Goal: Transaction & Acquisition: Purchase product/service

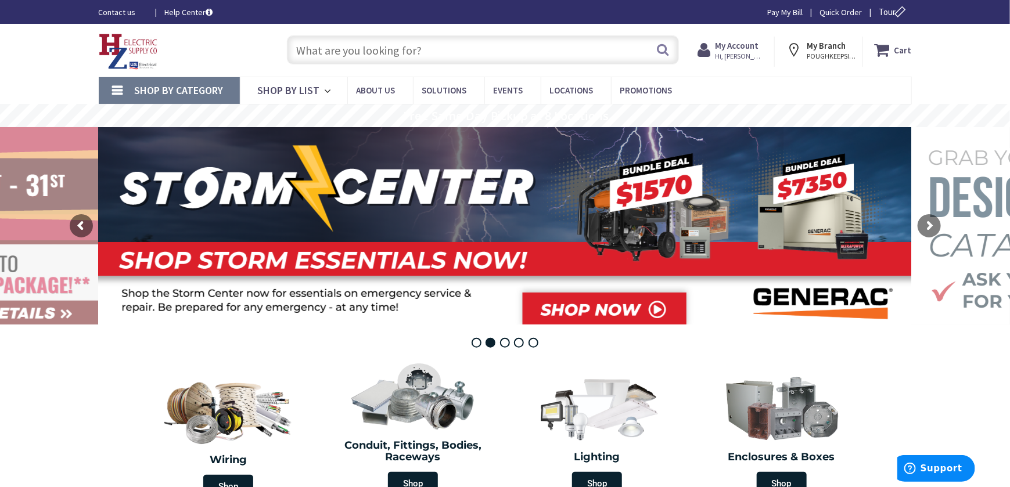
click at [185, 90] on span "Shop By Category" at bounding box center [179, 90] width 89 height 13
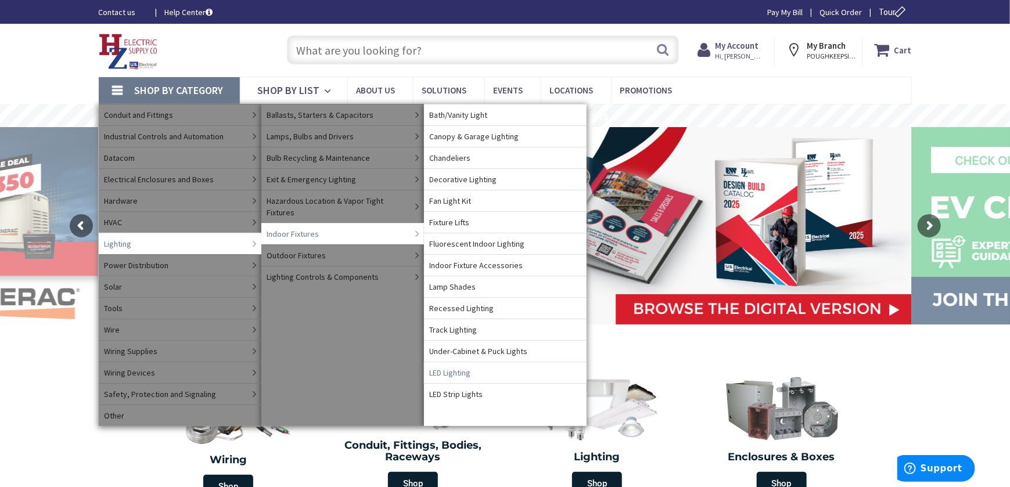
click at [467, 372] on span "LED Lighting" at bounding box center [450, 373] width 41 height 12
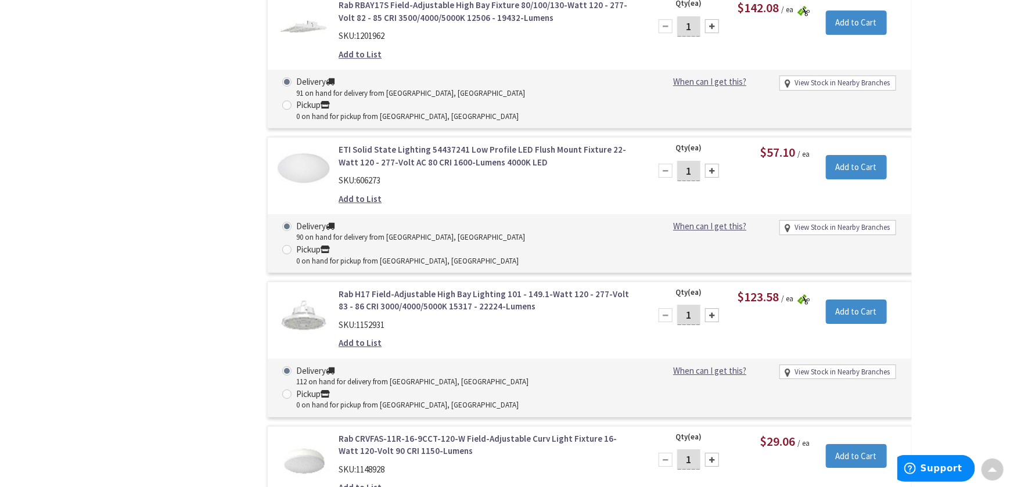
scroll to position [1916, 0]
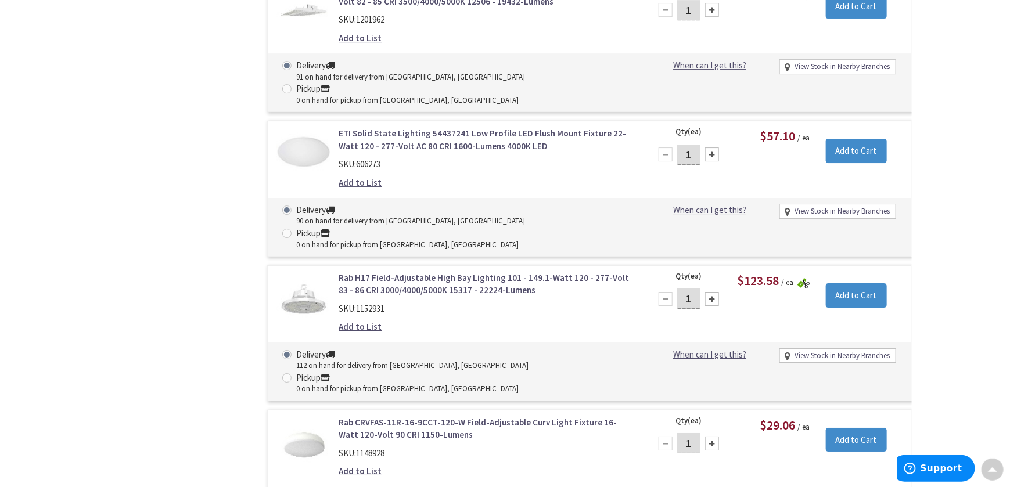
click at [363, 416] on link "Rab CRVFAS-11R-16-9CCT-120-W Field-Adjustable Curv Light Fixture 16-Watt 120-Vo…" at bounding box center [486, 428] width 296 height 25
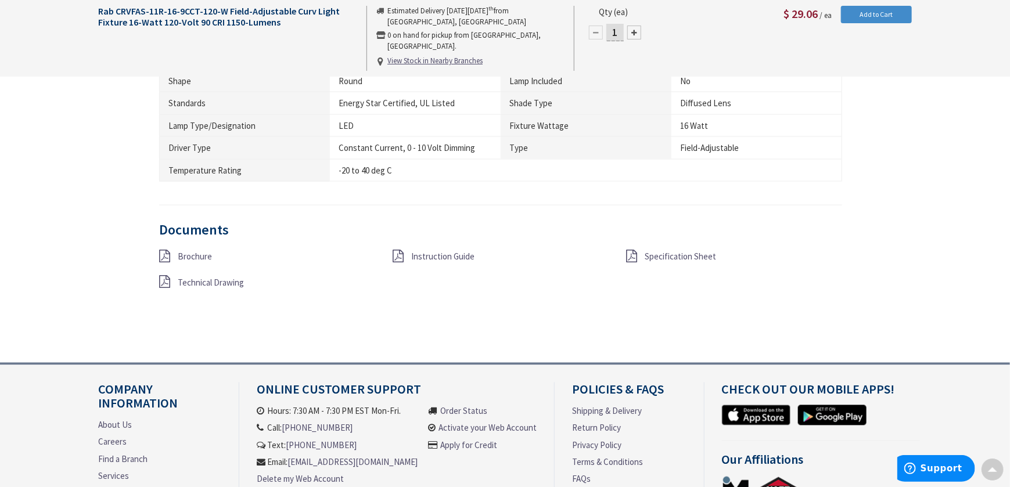
scroll to position [1006, 0]
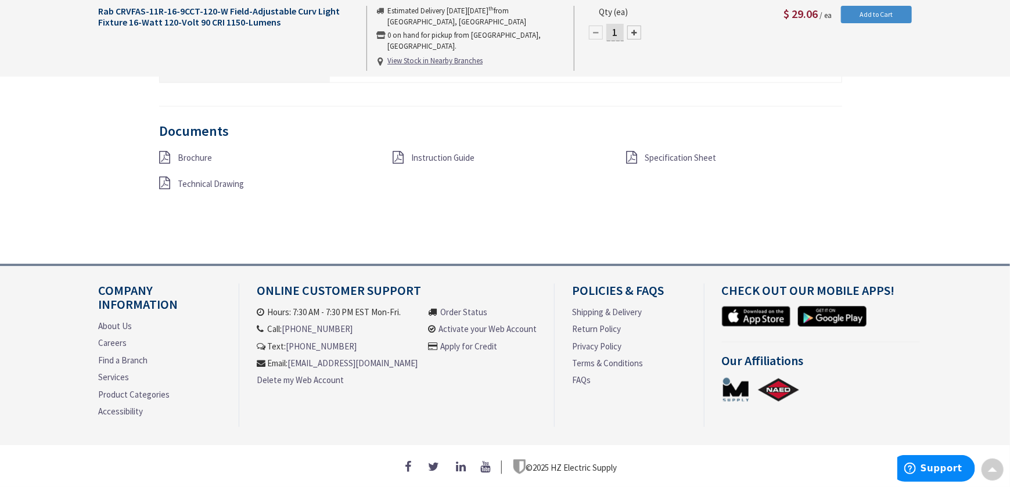
click at [628, 152] on icon at bounding box center [631, 158] width 11 height 13
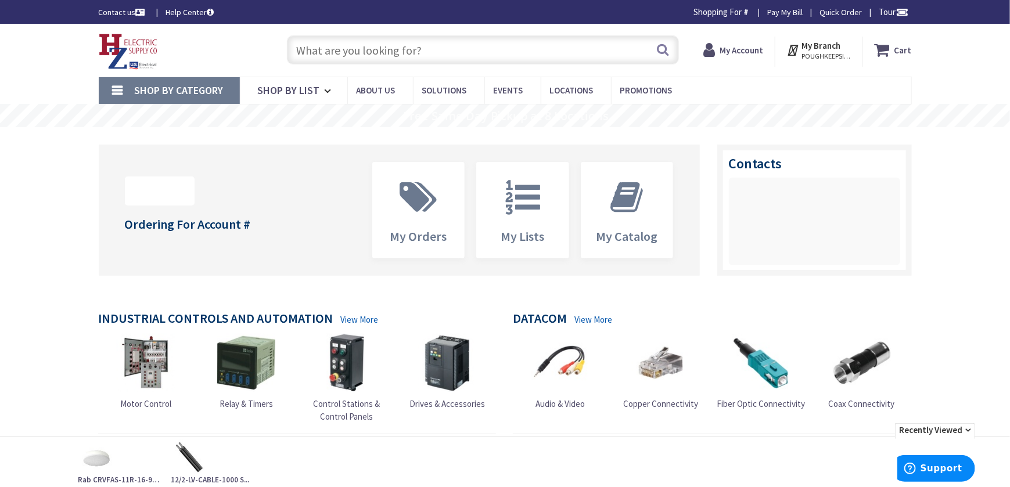
click at [741, 49] on strong "My Account" at bounding box center [741, 50] width 44 height 11
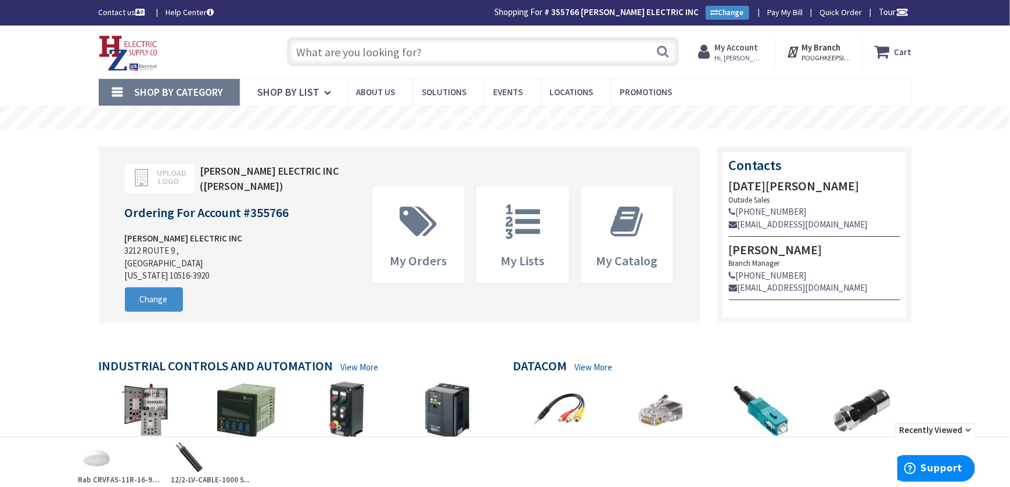
click at [197, 94] on span "Shop By Category" at bounding box center [179, 91] width 89 height 13
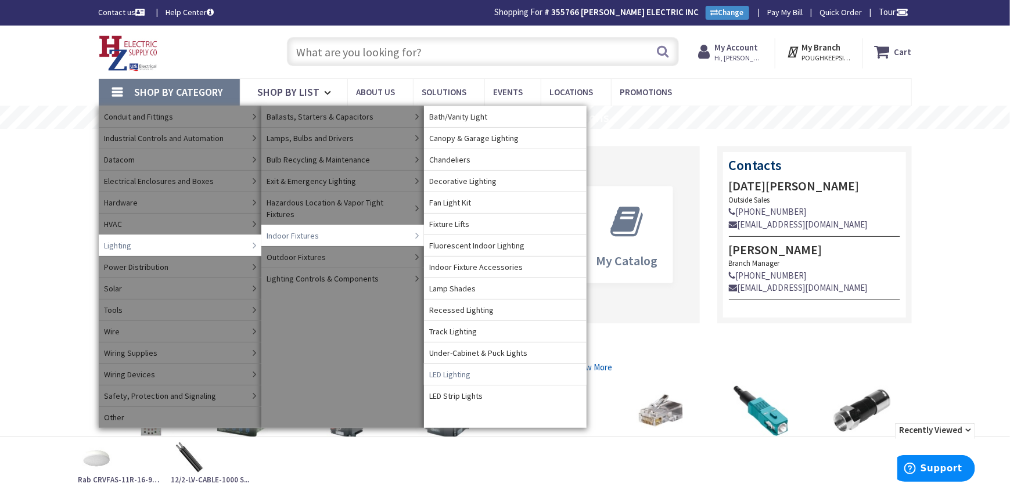
click at [455, 372] on span "LED Lighting" at bounding box center [450, 375] width 41 height 12
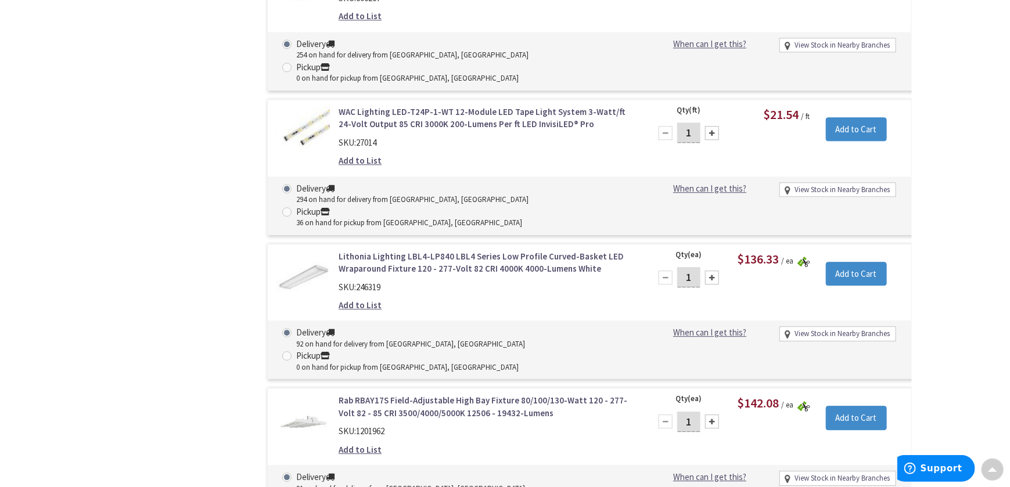
scroll to position [1717, 0]
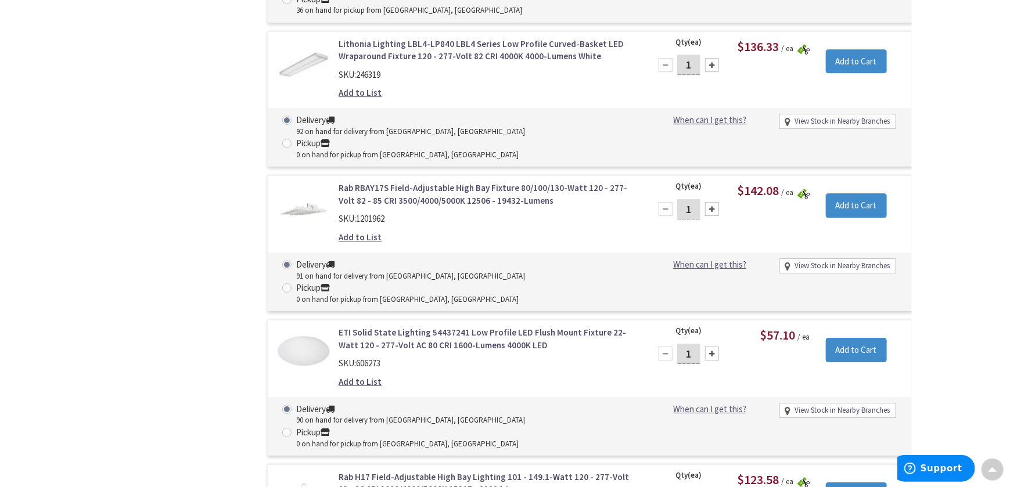
type input "2"
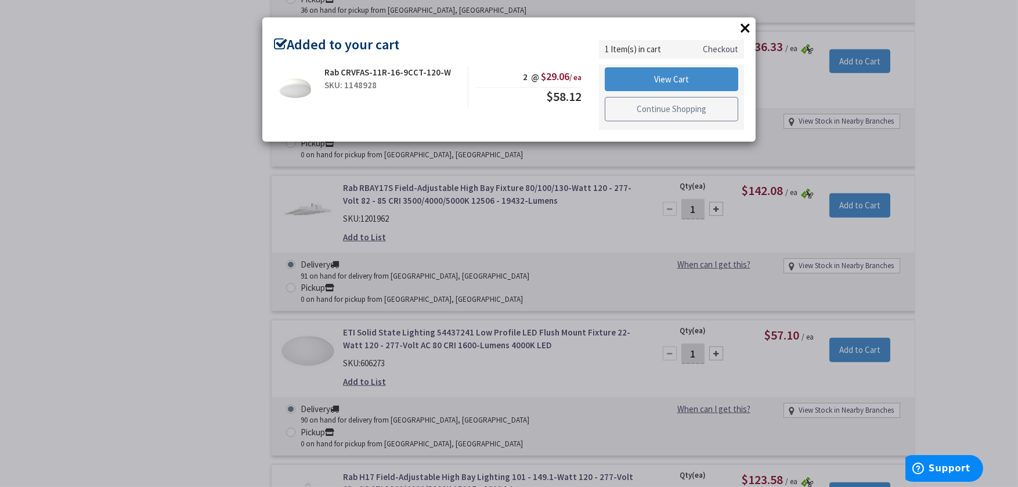
click at [647, 111] on link "Continue Shopping" at bounding box center [672, 109] width 134 height 24
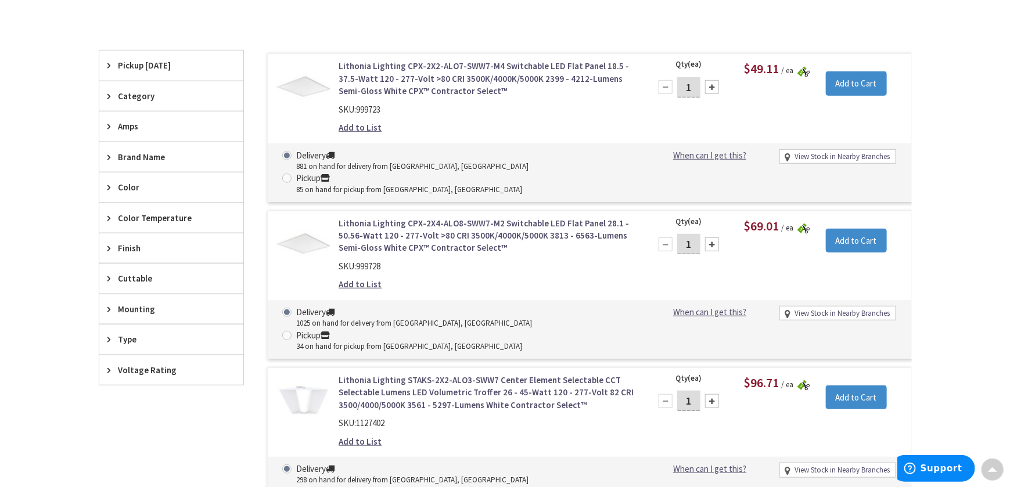
scroll to position [0, 0]
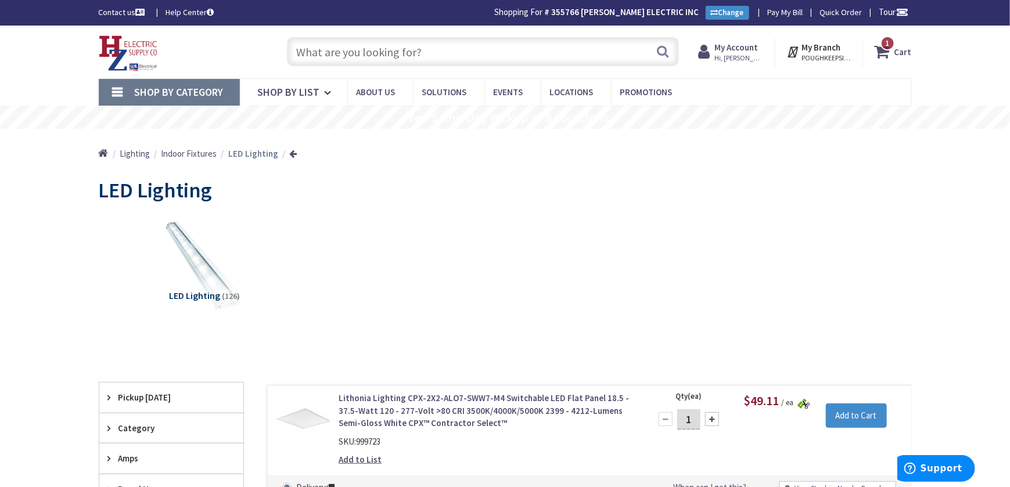
click at [320, 56] on input "text" at bounding box center [483, 51] width 392 height 29
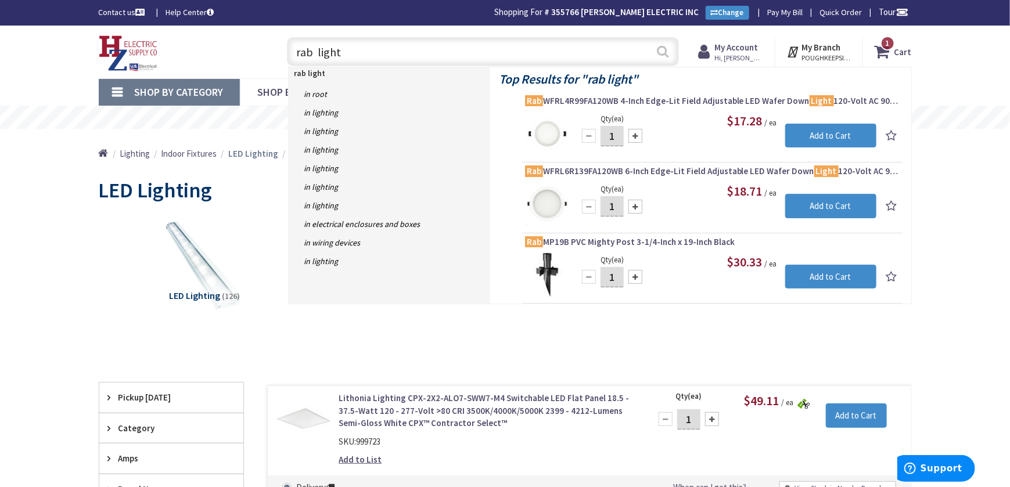
type input "rab light"
click at [665, 49] on button "Search" at bounding box center [662, 51] width 15 height 26
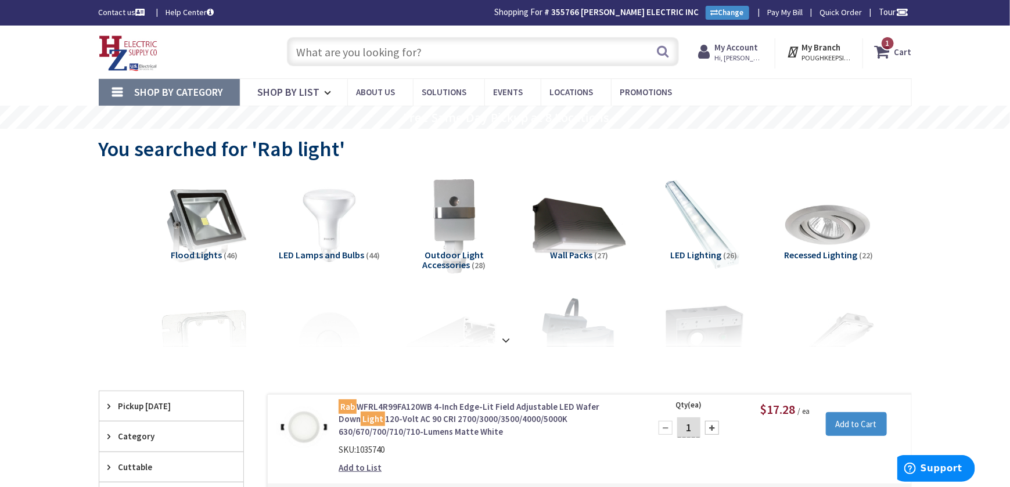
click at [183, 85] on link "Shop By Category" at bounding box center [169, 92] width 141 height 27
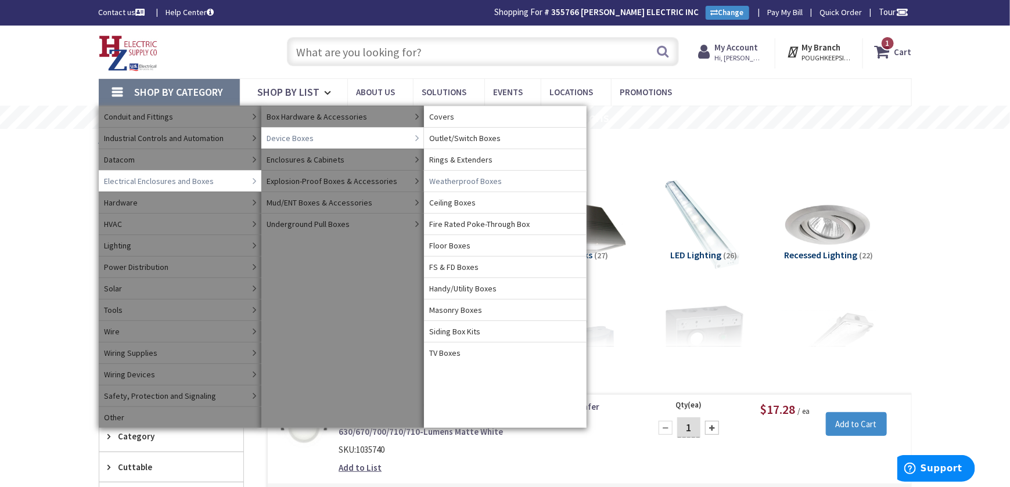
click at [442, 182] on span "Weatherproof Boxes" at bounding box center [466, 181] width 73 height 12
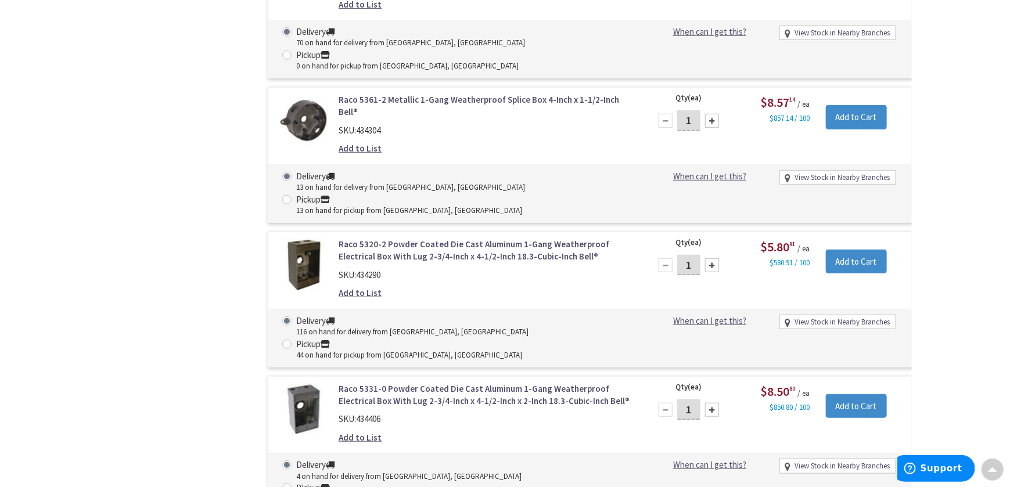
scroll to position [2728, 0]
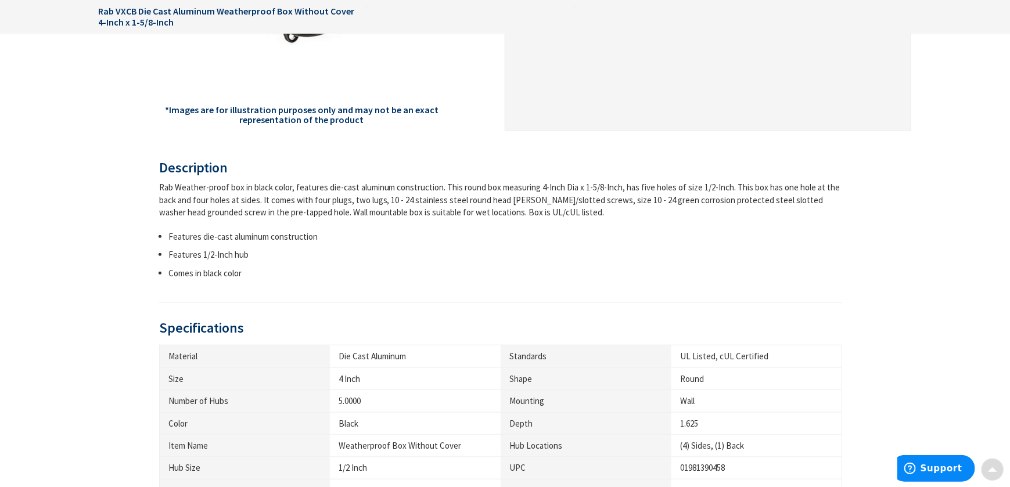
scroll to position [426, 0]
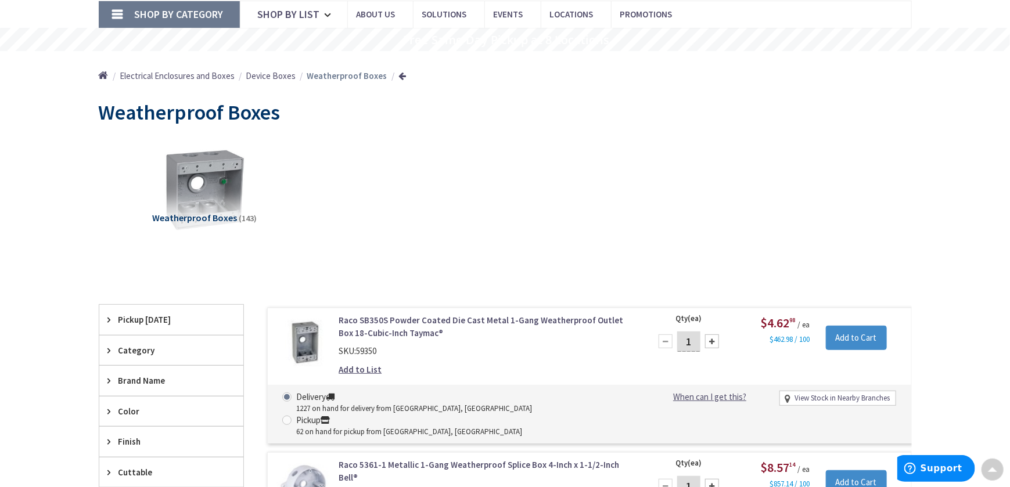
scroll to position [290, 0]
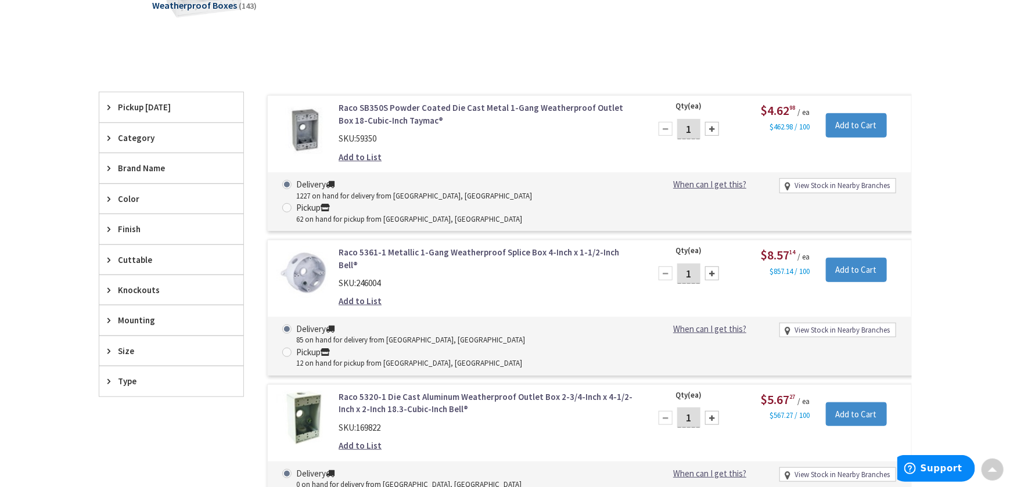
click at [120, 197] on span "Color" at bounding box center [165, 199] width 95 height 12
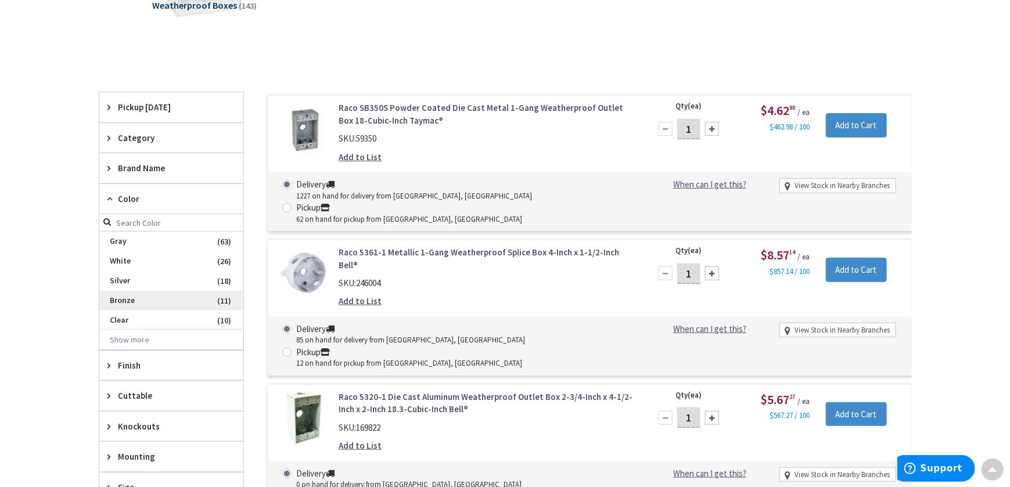
click at [122, 294] on span "Bronze" at bounding box center [171, 301] width 144 height 20
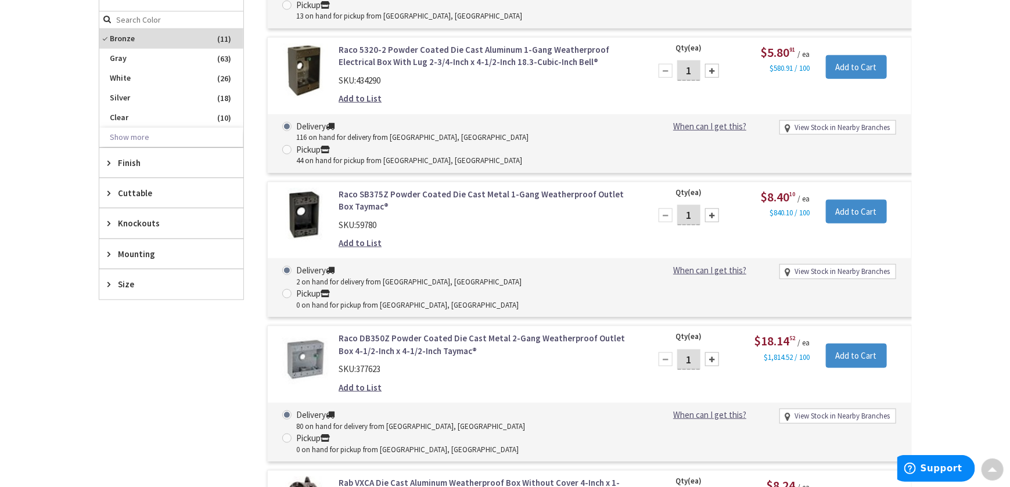
scroll to position [716, 0]
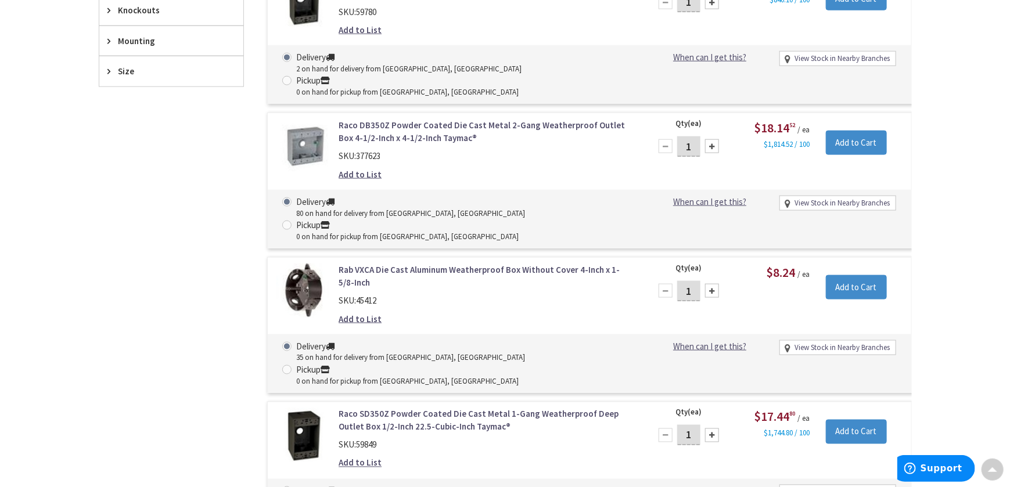
click at [434, 264] on link "Rab VXCA Die Cast Aluminum Weatherproof Box Without Cover 4-Inch x 1-5/8-Inch" at bounding box center [486, 276] width 296 height 25
click at [424, 264] on link "Rab VXCA Die Cast Aluminum Weatherproof Box Without Cover 4-Inch x 1-5/8-Inch" at bounding box center [486, 276] width 296 height 25
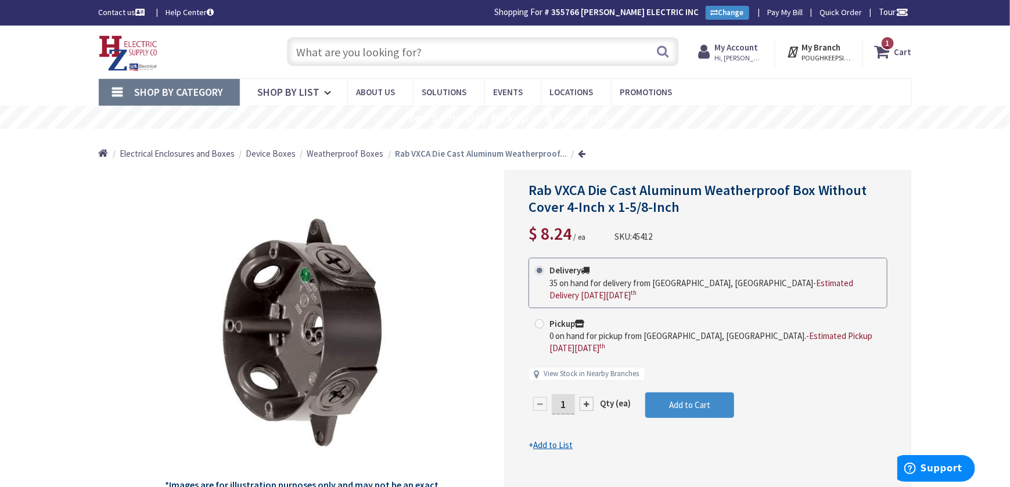
click at [588, 397] on div at bounding box center [586, 404] width 14 height 14
click at [588, 383] on div at bounding box center [707, 338] width 405 height 335
click at [588, 397] on div at bounding box center [586, 404] width 14 height 14
click at [588, 383] on div at bounding box center [707, 338] width 405 height 335
click at [583, 397] on div at bounding box center [586, 404] width 14 height 14
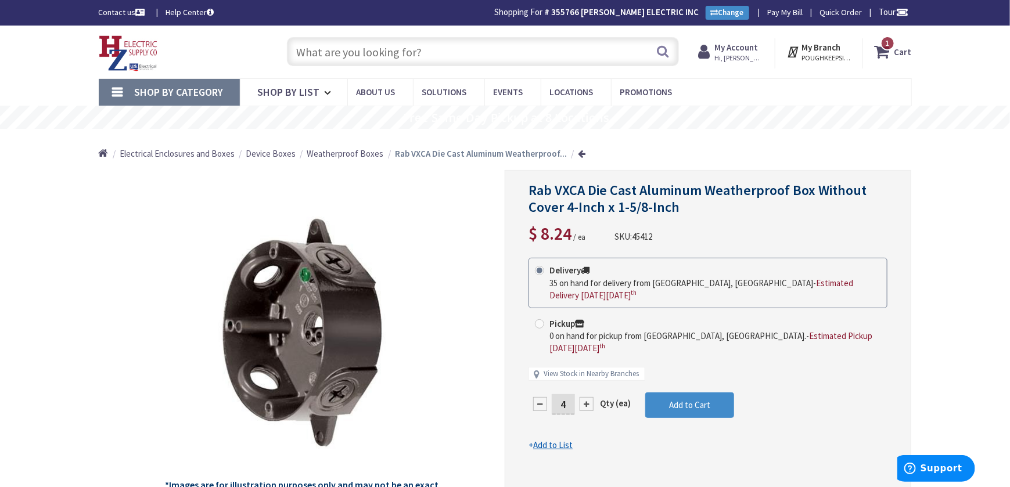
click at [583, 397] on div at bounding box center [586, 404] width 14 height 14
type input "5"
click at [681, 399] on span "Add to Cart" at bounding box center [689, 404] width 41 height 11
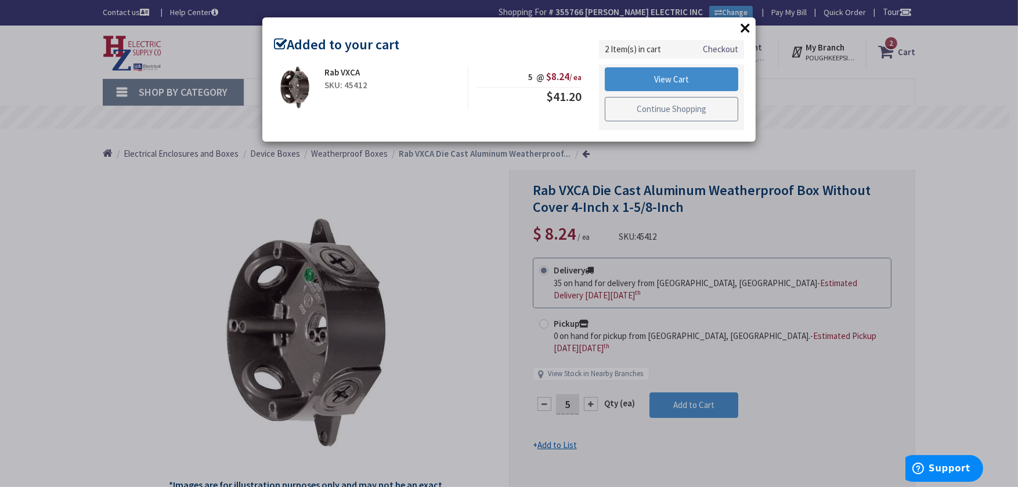
click at [642, 112] on link "Continue Shopping" at bounding box center [672, 109] width 134 height 24
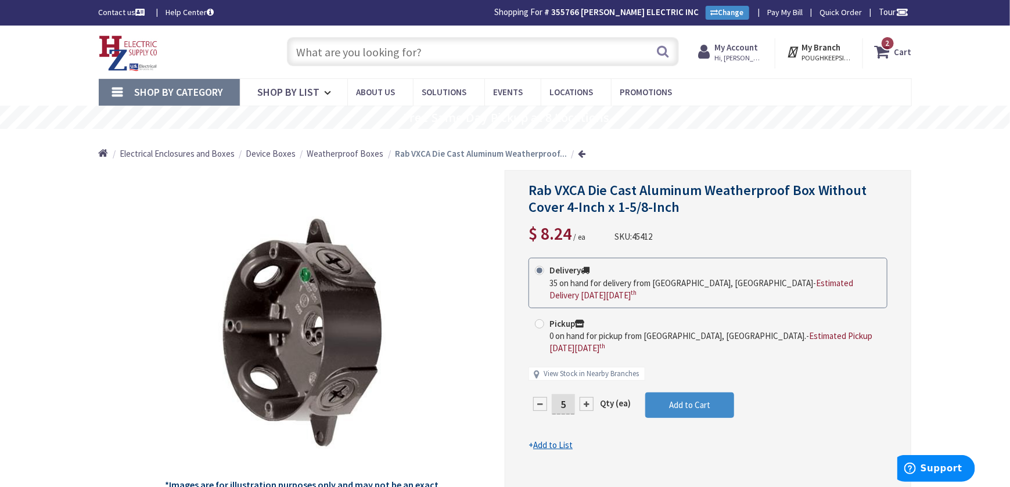
click at [126, 92] on link "Shop By Category" at bounding box center [169, 92] width 141 height 27
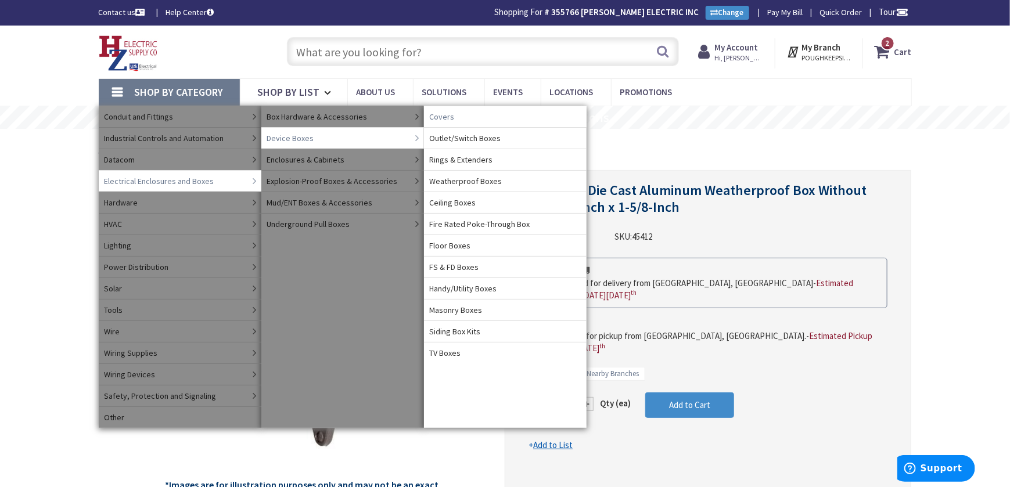
click at [438, 116] on span "Covers" at bounding box center [442, 117] width 25 height 12
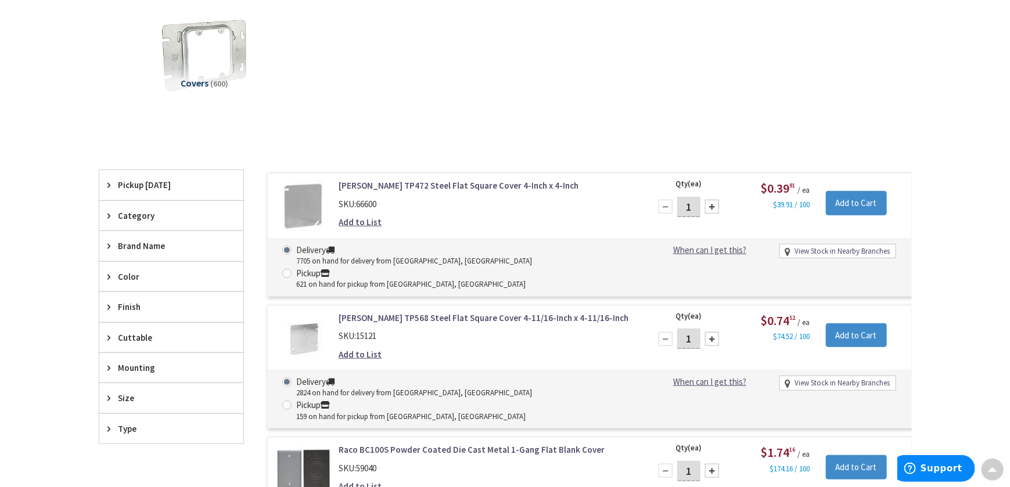
scroll to position [214, 0]
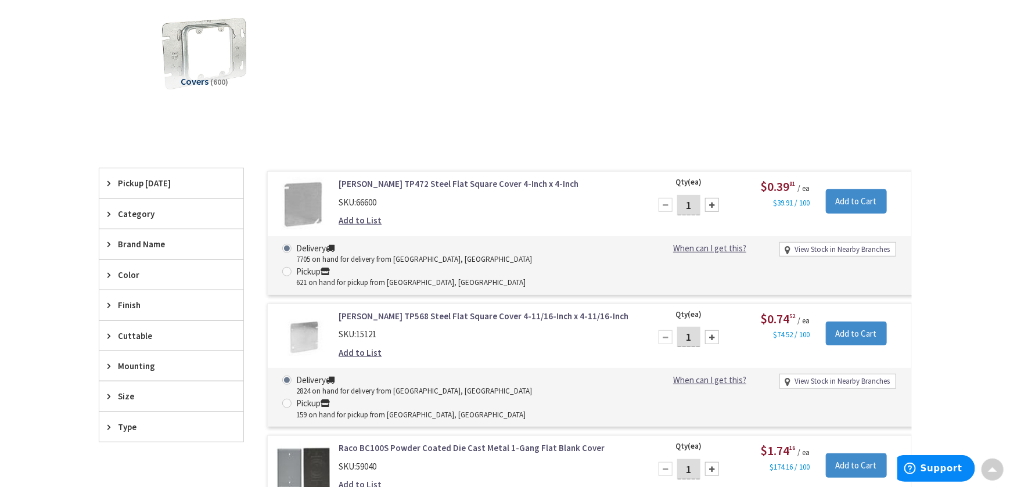
click at [124, 270] on span "Color" at bounding box center [165, 275] width 95 height 12
click at [126, 354] on span "Bronze" at bounding box center [171, 357] width 144 height 20
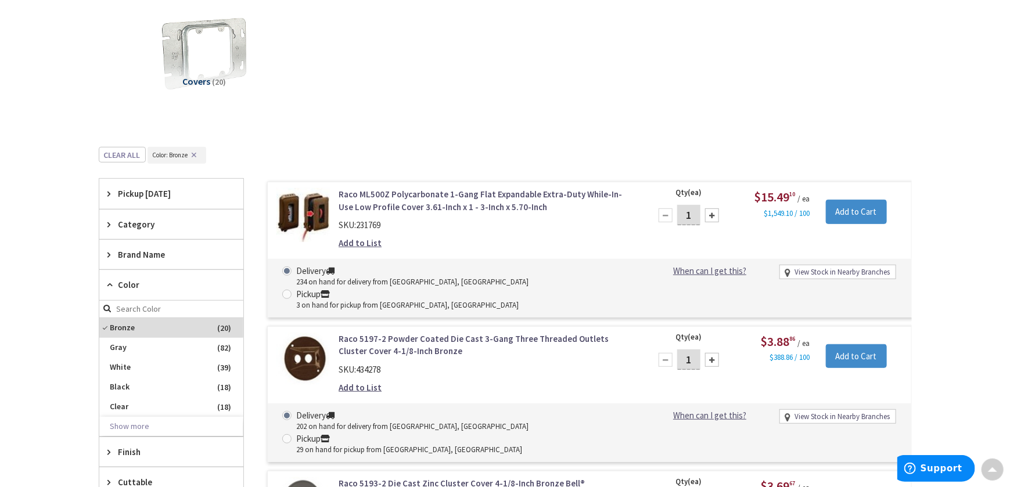
click at [714, 353] on div at bounding box center [712, 360] width 14 height 14
type input "5"
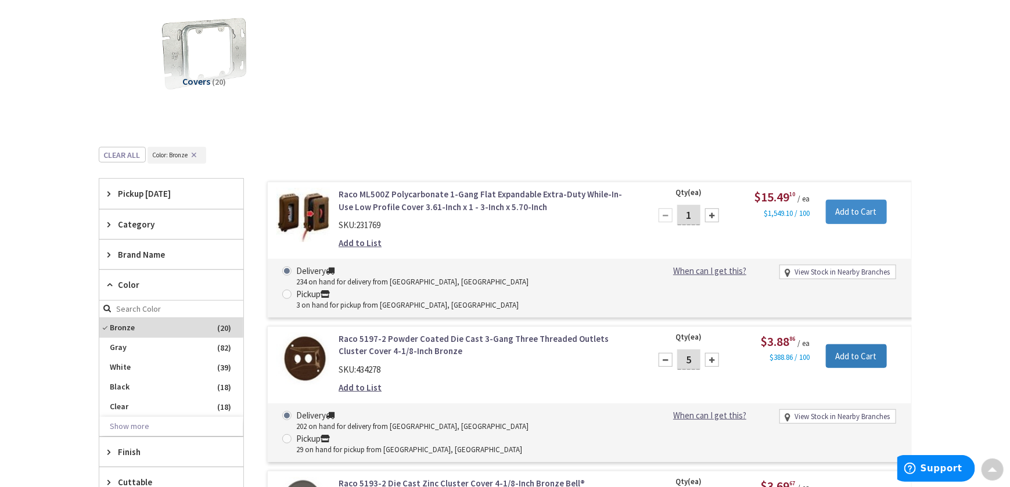
click at [839, 344] on input "Add to Cart" at bounding box center [856, 356] width 61 height 24
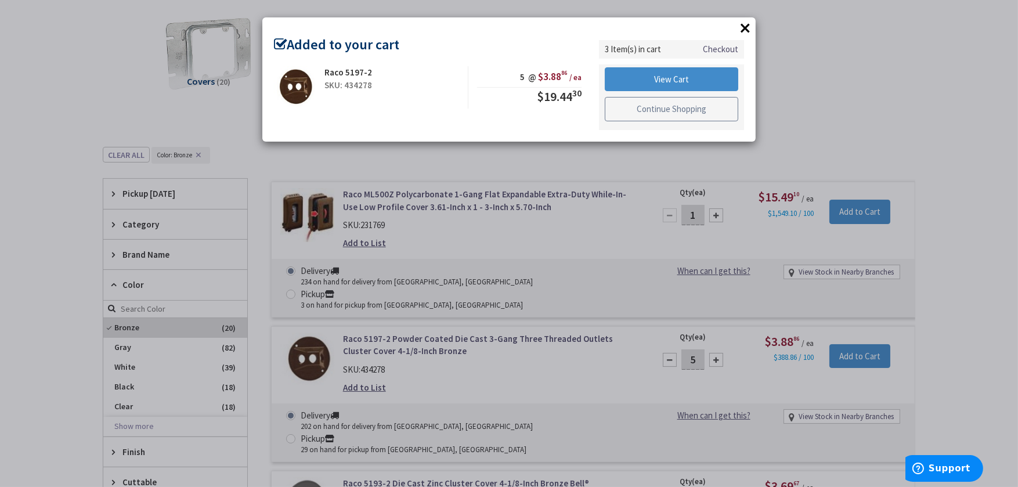
click at [612, 111] on link "Continue Shopping" at bounding box center [672, 109] width 134 height 24
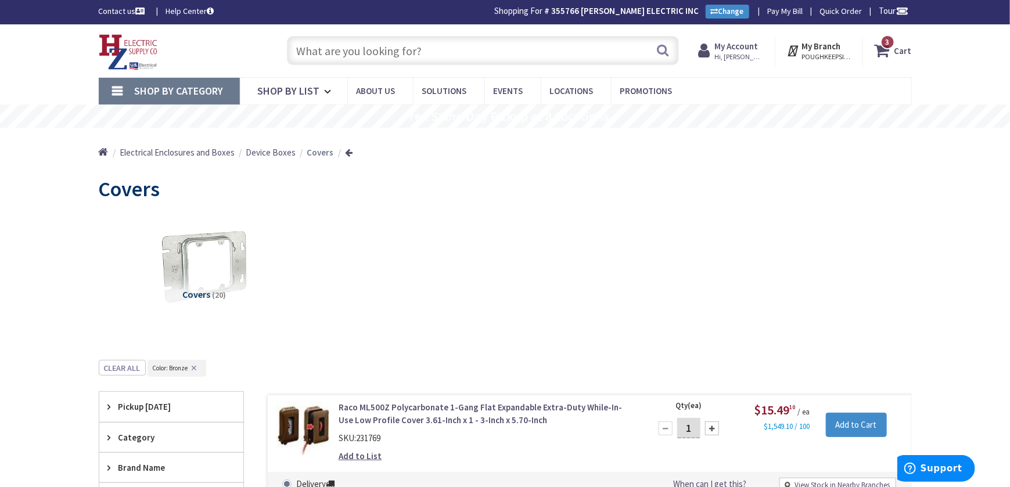
scroll to position [0, 0]
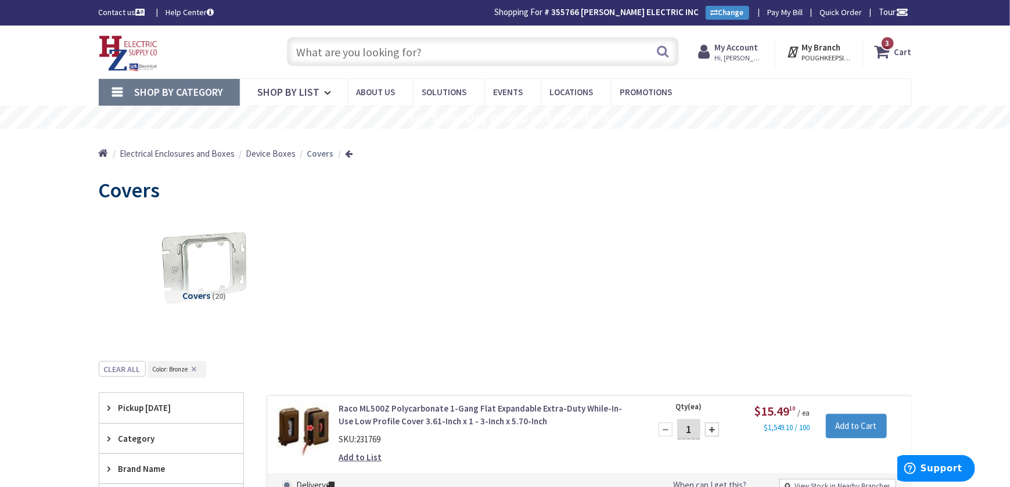
click at [152, 85] on span "Shop By Category" at bounding box center [179, 91] width 89 height 13
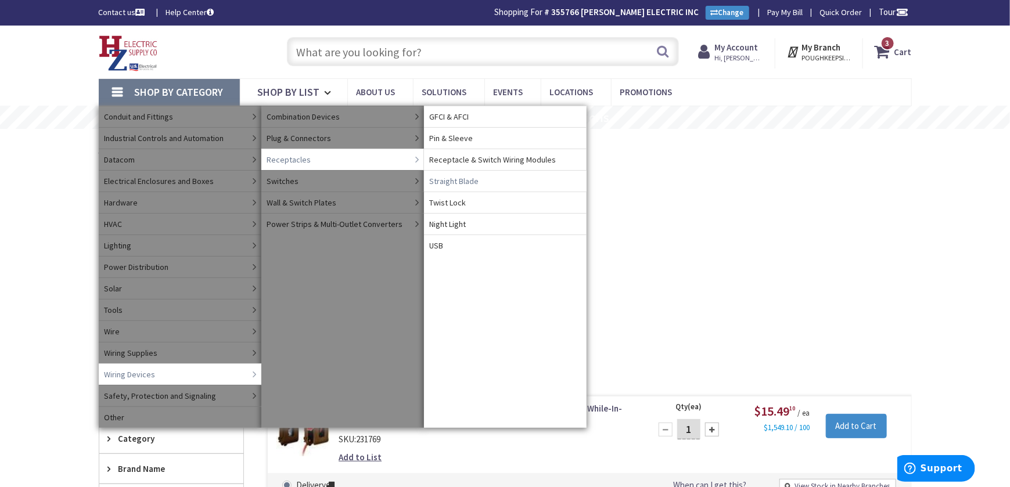
click at [451, 178] on span "Straight Blade" at bounding box center [454, 181] width 49 height 12
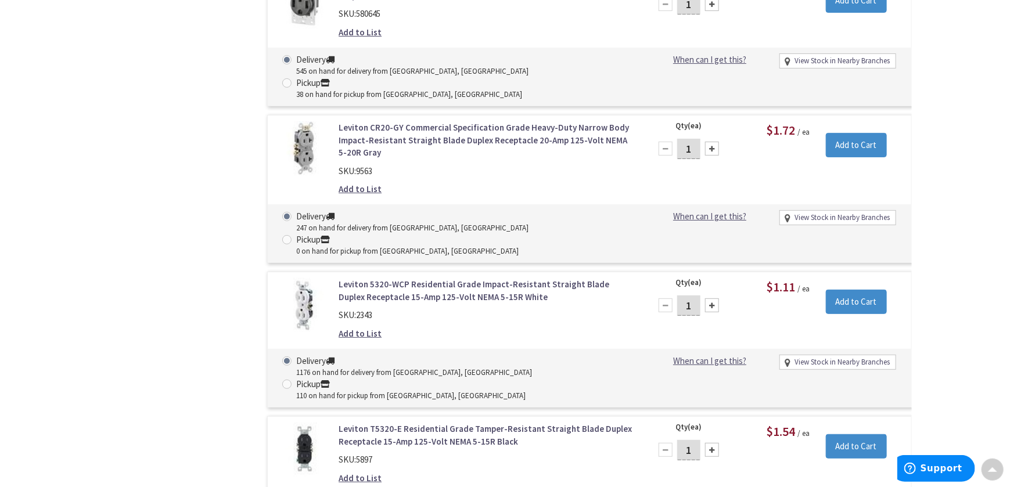
scroll to position [2556, 0]
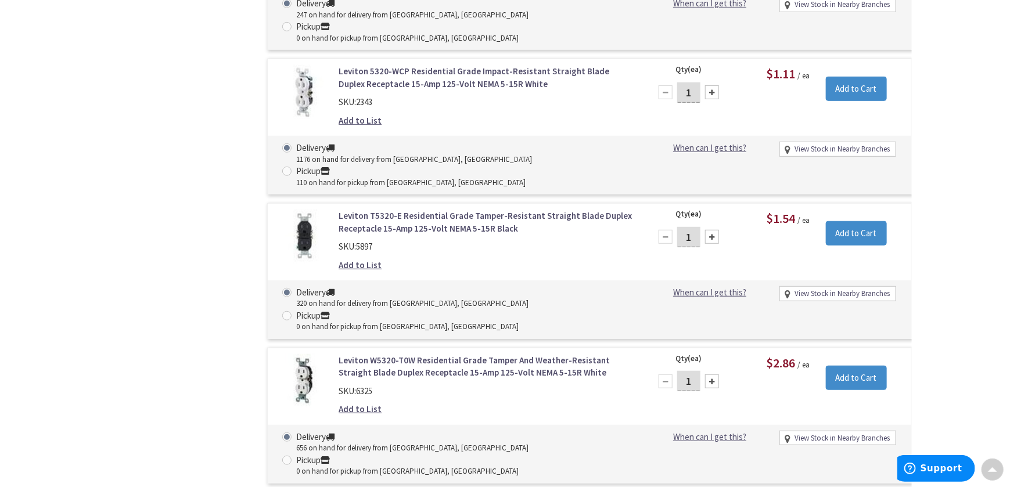
type input "25"
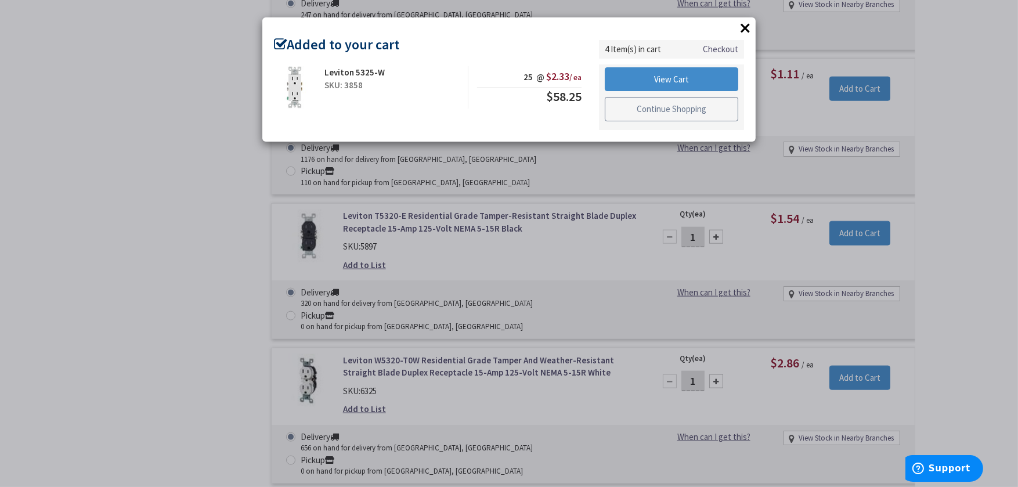
click at [650, 109] on link "Continue Shopping" at bounding box center [672, 109] width 134 height 24
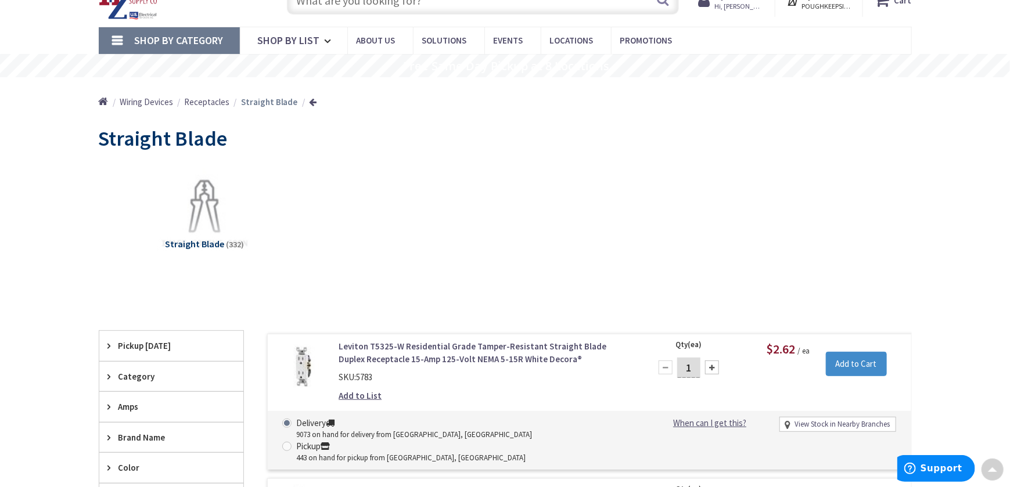
scroll to position [0, 0]
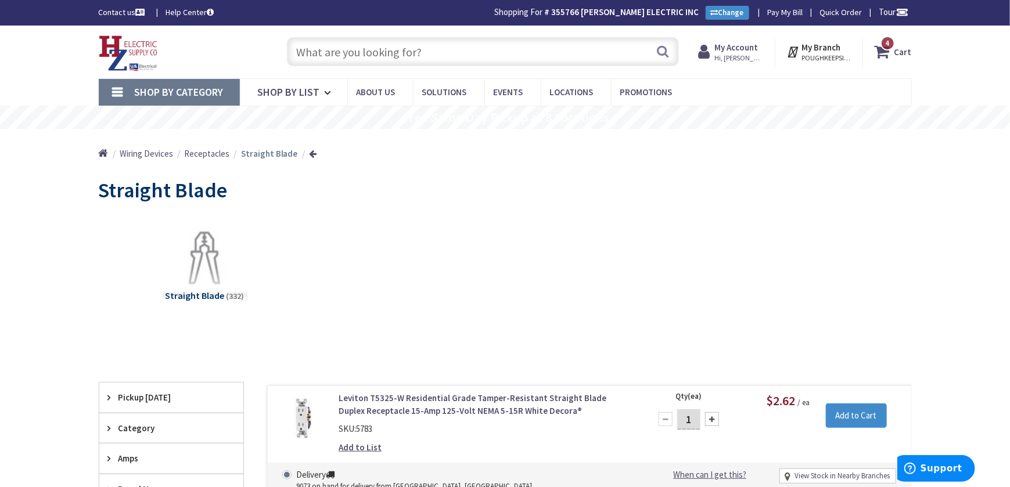
click at [313, 42] on input "text" at bounding box center [483, 51] width 392 height 29
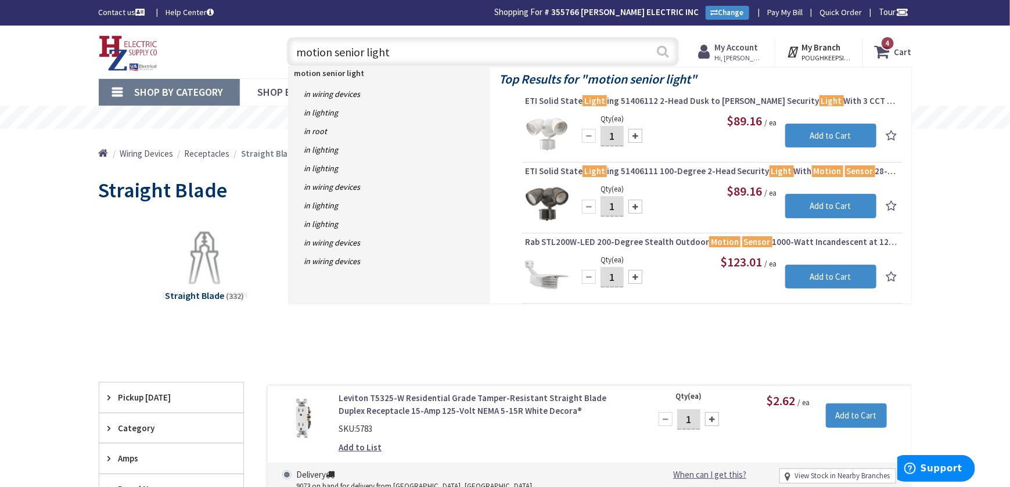
type input "motion senior light"
click at [661, 53] on button "Search" at bounding box center [662, 51] width 15 height 26
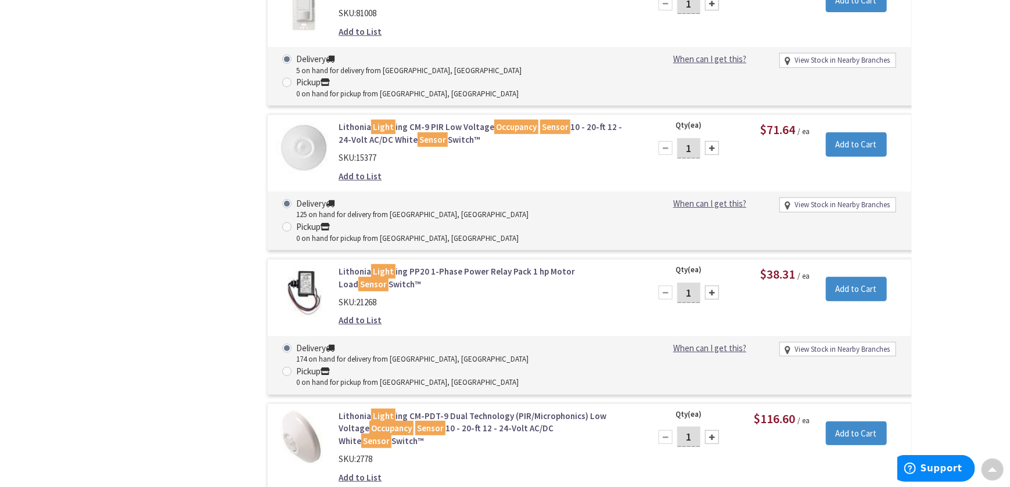
scroll to position [5040, 0]
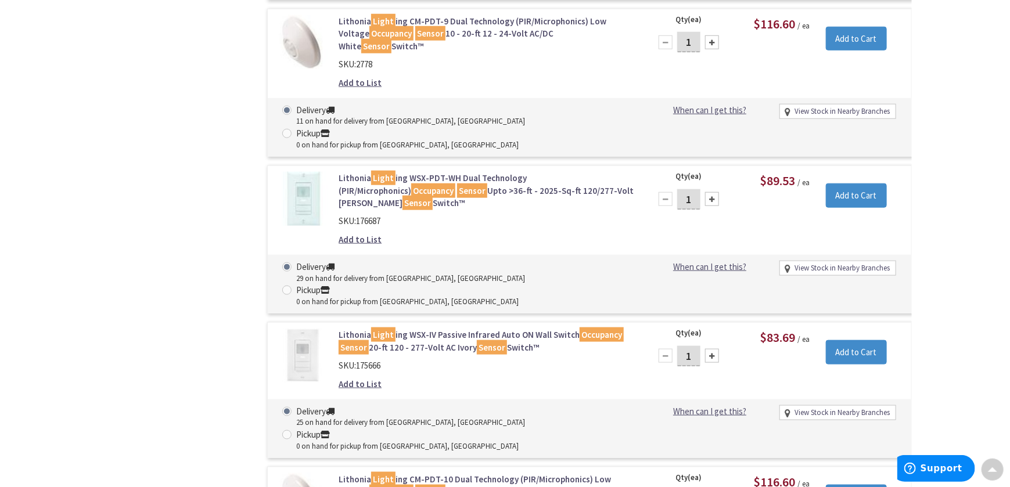
drag, startPoint x: 568, startPoint y: 253, endPoint x: 475, endPoint y: 294, distance: 102.2
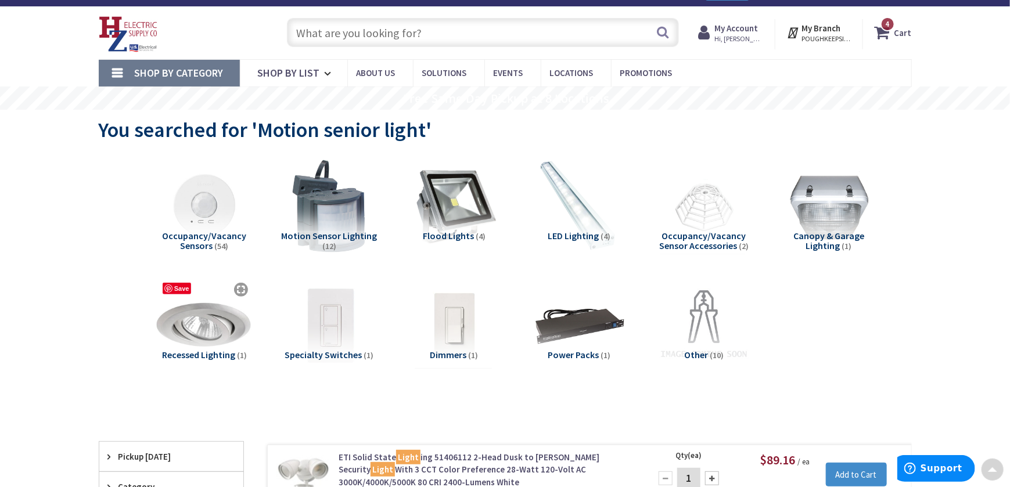
scroll to position [0, 0]
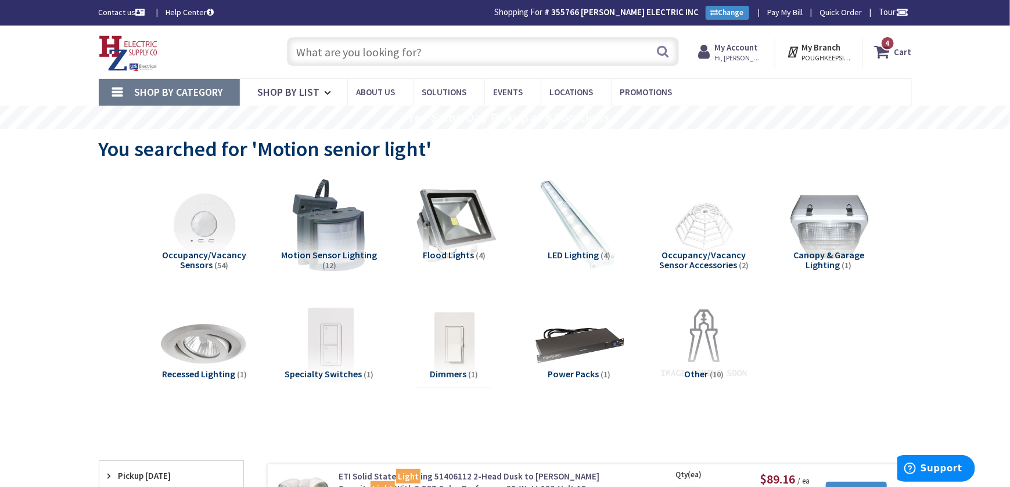
click at [312, 49] on input "text" at bounding box center [483, 51] width 392 height 29
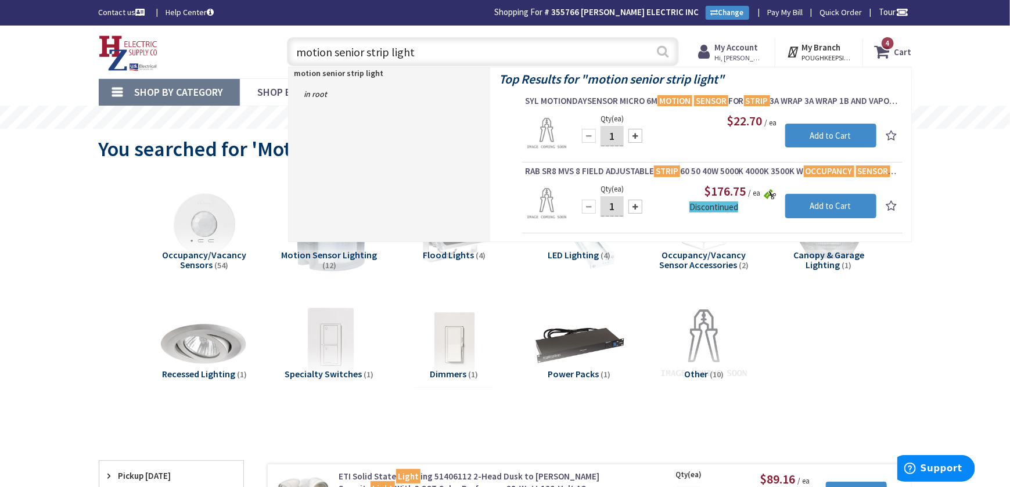
type input "motion senior strip light"
click at [662, 55] on button "Search" at bounding box center [662, 51] width 15 height 26
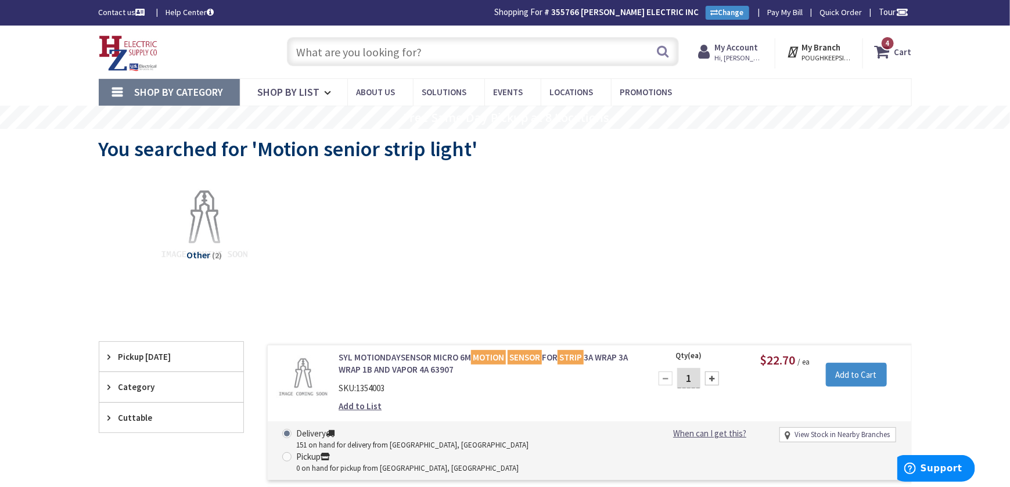
click at [889, 38] on span "4" at bounding box center [887, 43] width 4 height 10
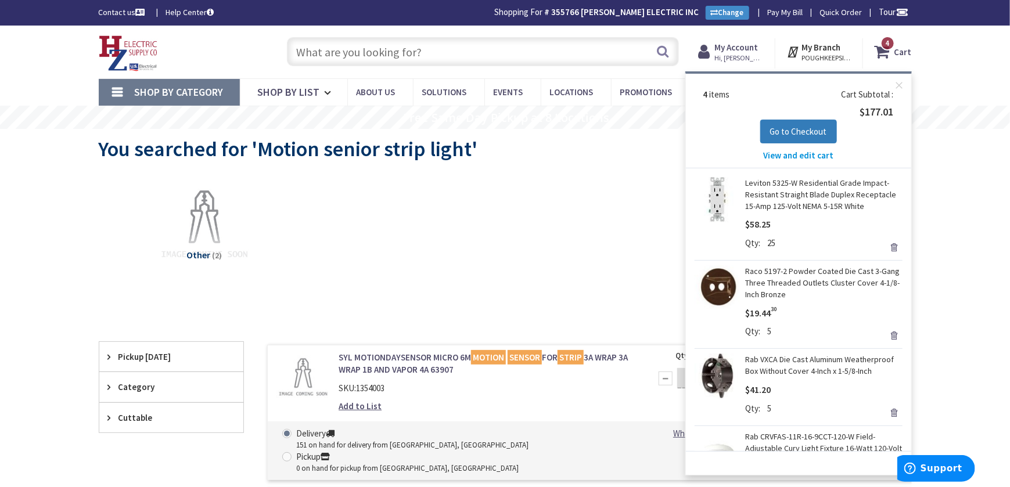
click at [797, 131] on span "Go to Checkout" at bounding box center [798, 131] width 57 height 11
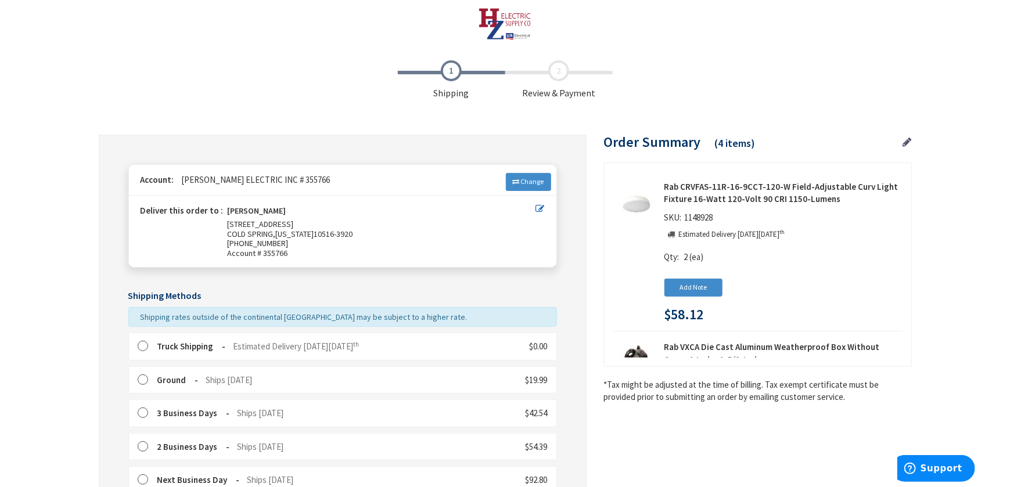
click at [142, 346] on label at bounding box center [147, 347] width 18 height 12
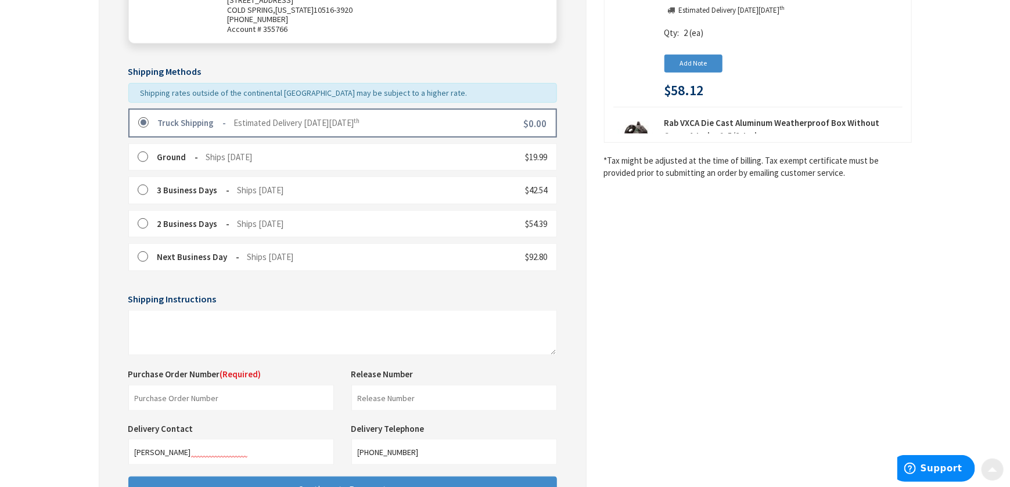
scroll to position [371, 0]
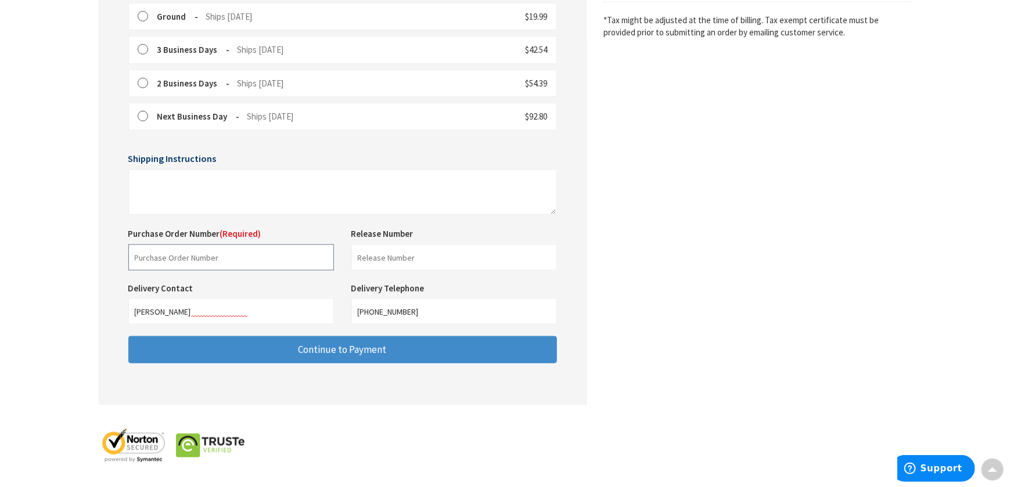
click at [145, 260] on input "text" at bounding box center [231, 257] width 206 height 26
click at [146, 260] on input "text" at bounding box center [231, 257] width 206 height 26
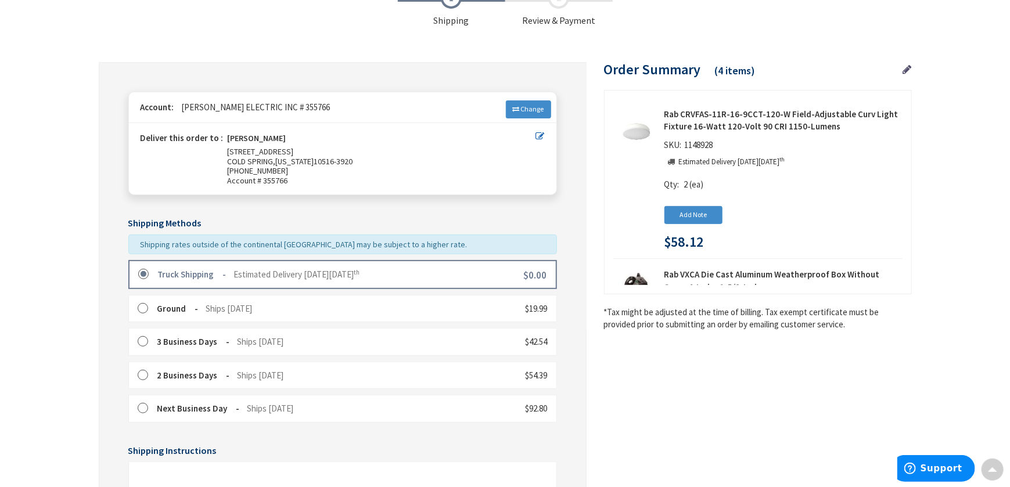
scroll to position [0, 0]
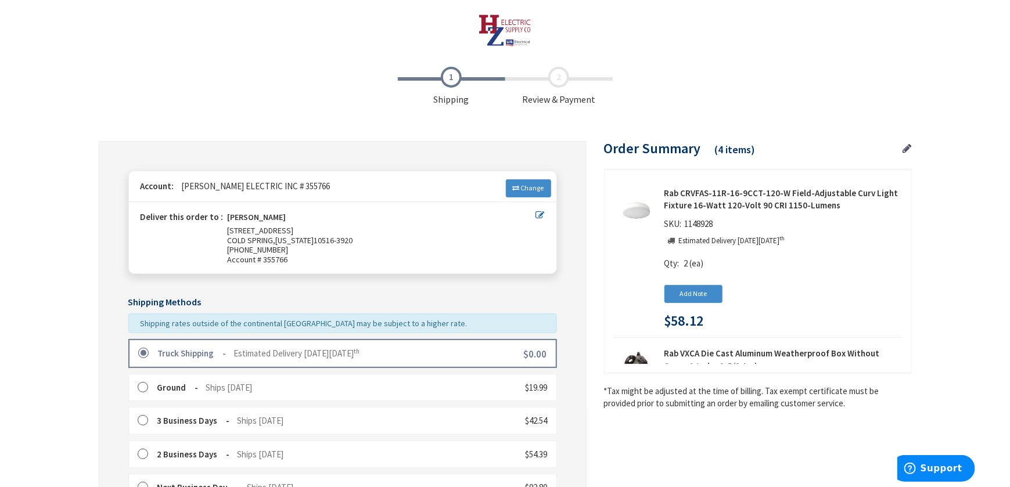
click at [140, 351] on label at bounding box center [147, 354] width 18 height 12
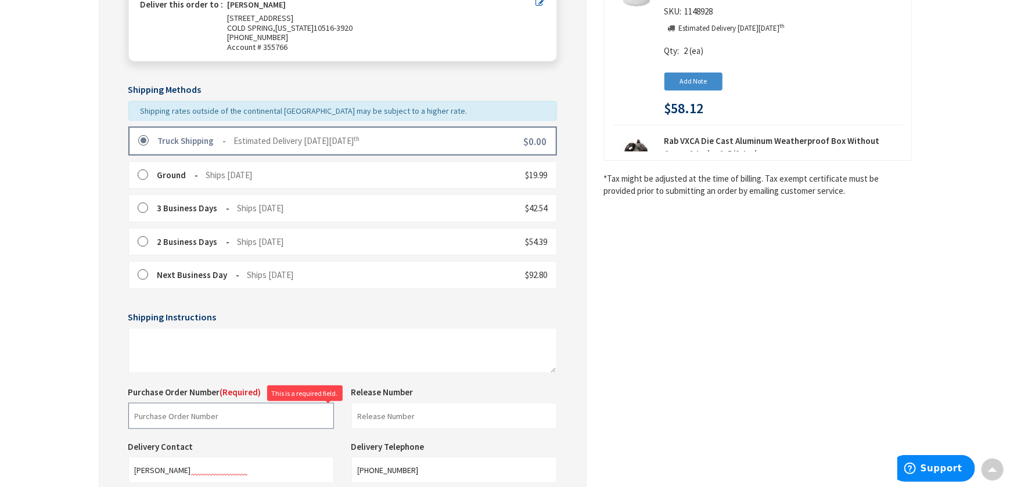
click at [213, 413] on input "text" at bounding box center [231, 416] width 206 height 26
type input "[PERSON_NAME]"
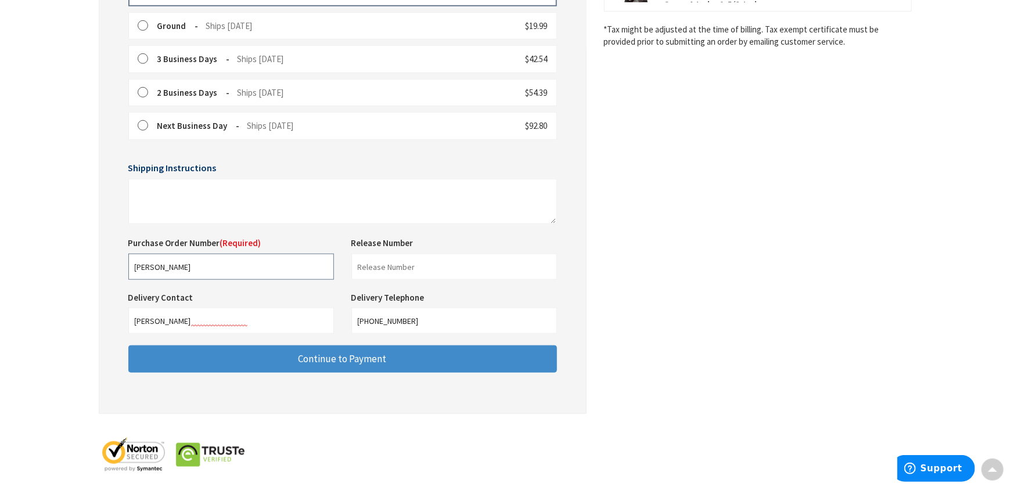
scroll to position [371, 0]
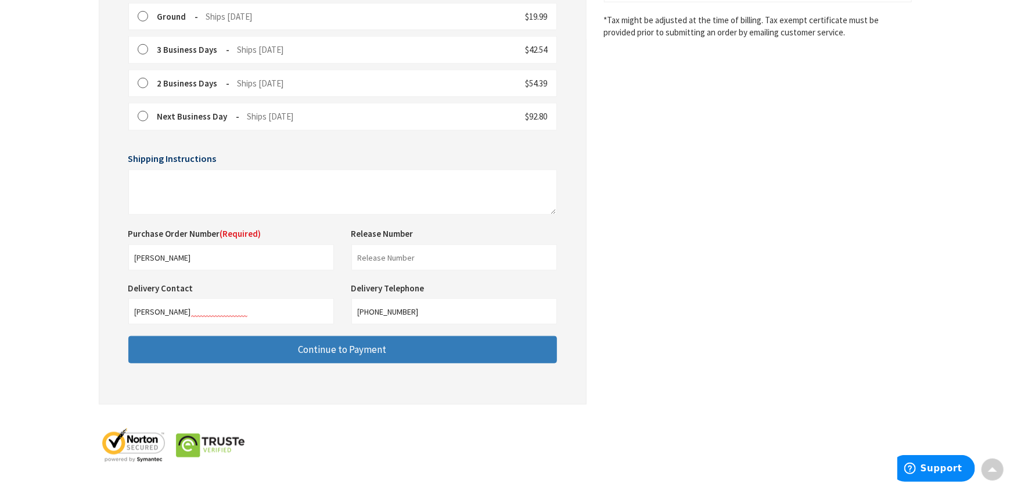
click at [306, 348] on span "Continue to Payment" at bounding box center [342, 349] width 88 height 13
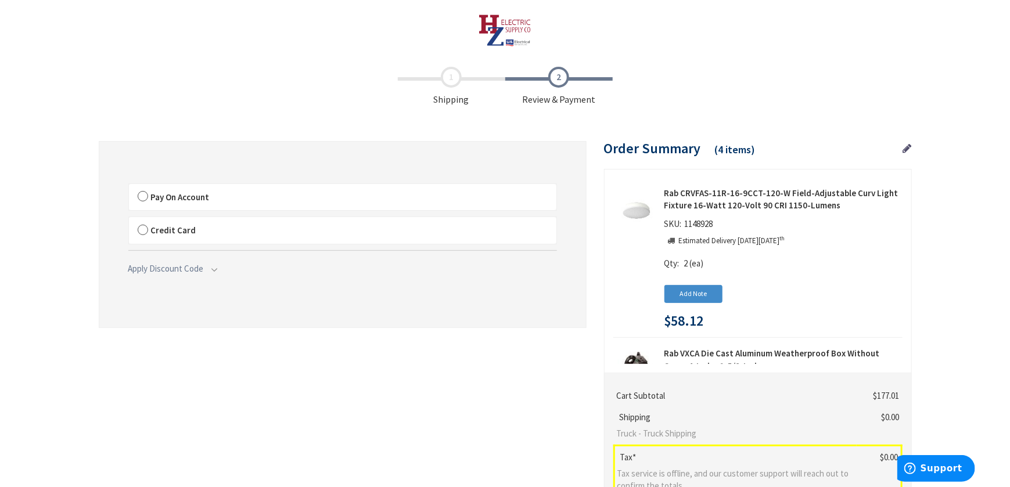
click at [142, 198] on label "Pay On Account" at bounding box center [342, 197] width 427 height 27
click at [129, 186] on input "Pay On Account" at bounding box center [129, 186] width 0 height 0
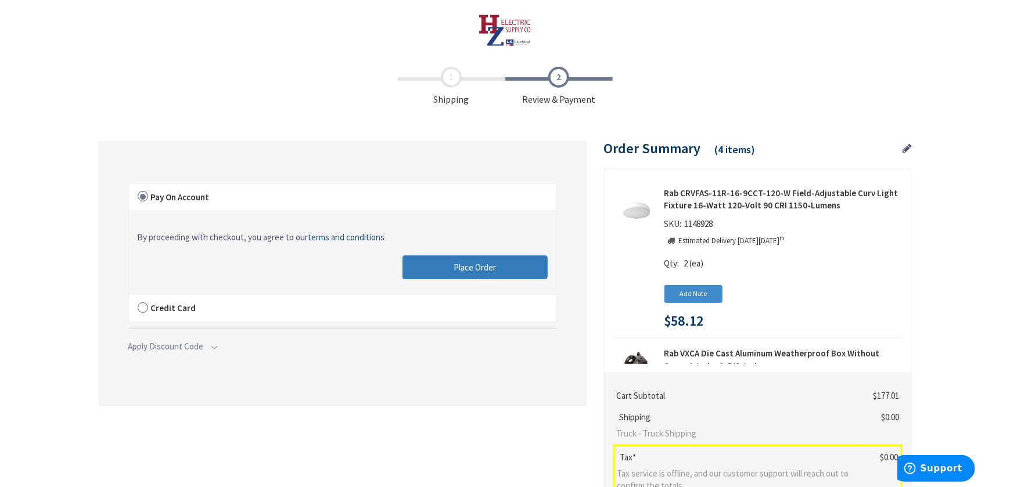
click at [444, 273] on button "Place Order" at bounding box center [474, 267] width 145 height 24
